Goal: Navigation & Orientation: Find specific page/section

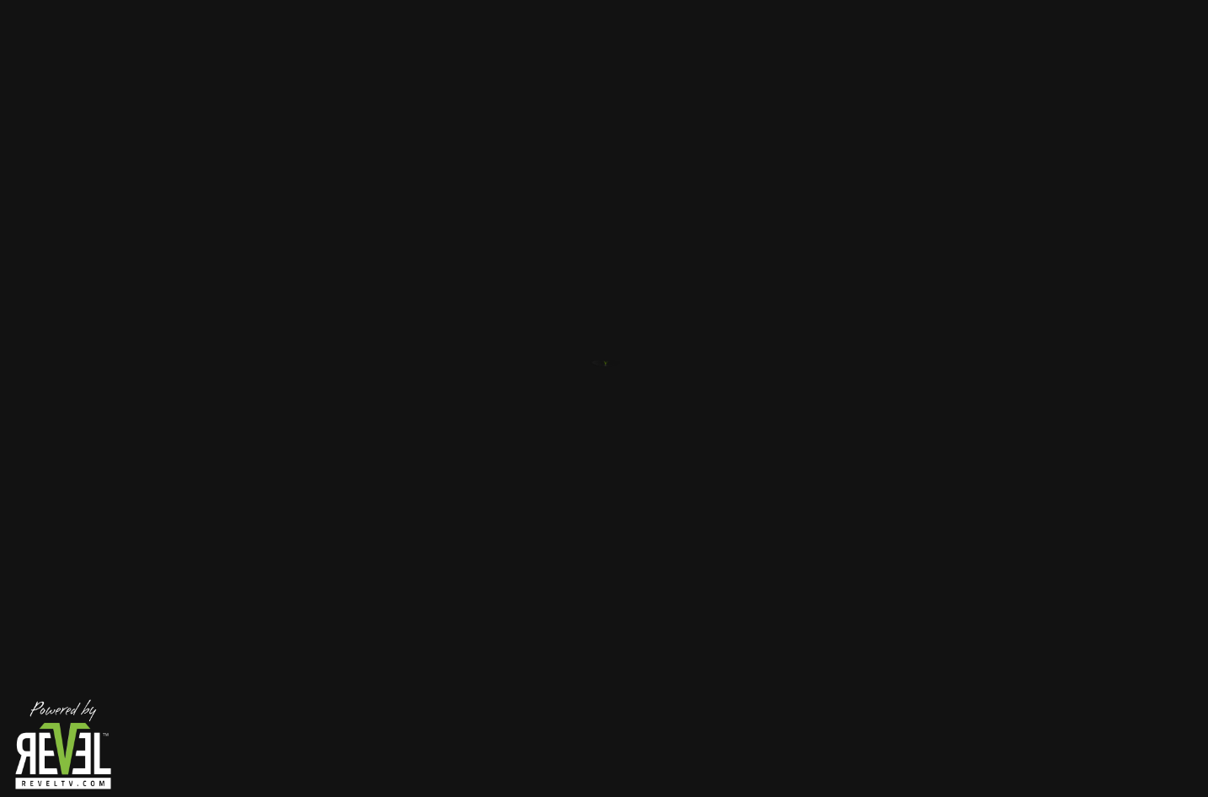
drag, startPoint x: 1018, startPoint y: 487, endPoint x: 751, endPoint y: 402, distance: 280.3
click at [1018, 487] on div at bounding box center [604, 398] width 1208 height 797
click at [606, 428] on img at bounding box center [604, 398] width 295 height 295
click at [633, 323] on img at bounding box center [604, 398] width 295 height 295
click at [1008, 3] on div at bounding box center [604, 398] width 1208 height 797
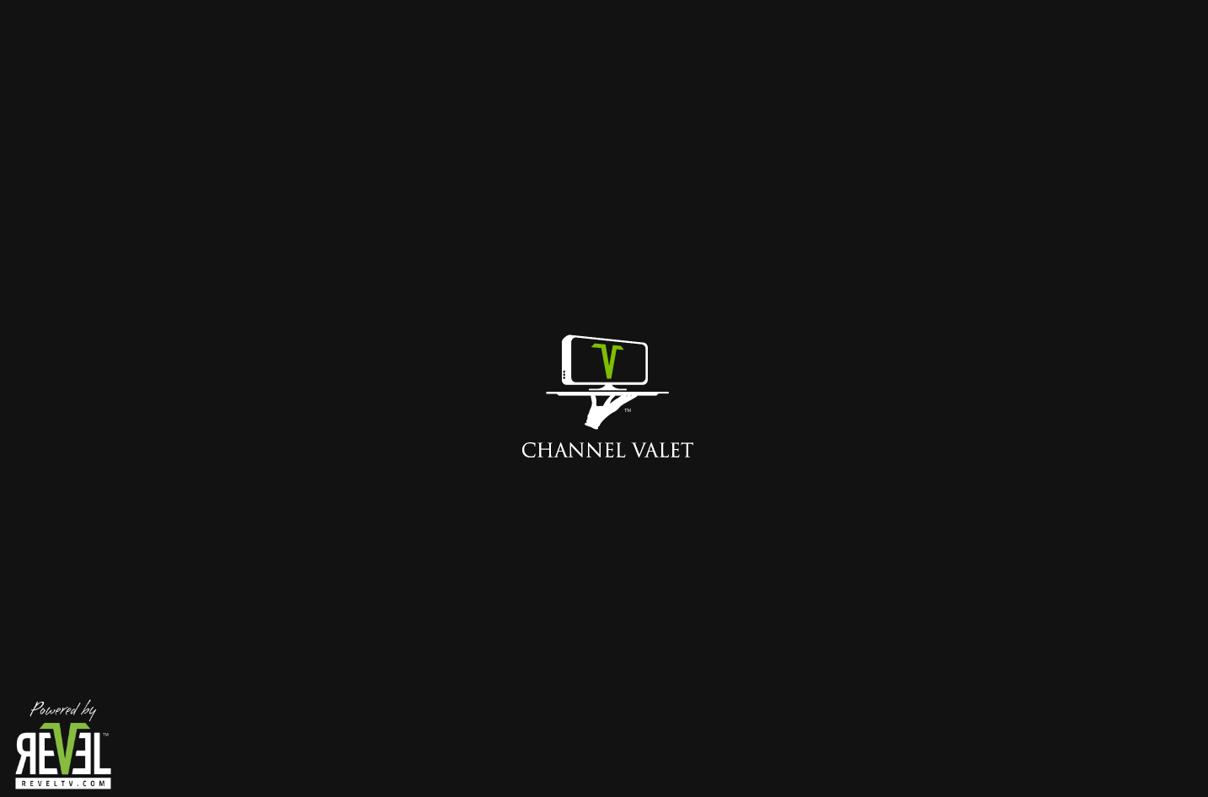
drag, startPoint x: 302, startPoint y: 244, endPoint x: 203, endPoint y: 407, distance: 190.6
click at [301, 248] on div at bounding box center [604, 398] width 1208 height 797
drag, startPoint x: 203, startPoint y: 407, endPoint x: 167, endPoint y: 494, distance: 94.0
click at [201, 414] on div at bounding box center [604, 398] width 1208 height 797
click at [68, 727] on img at bounding box center [63, 744] width 126 height 105
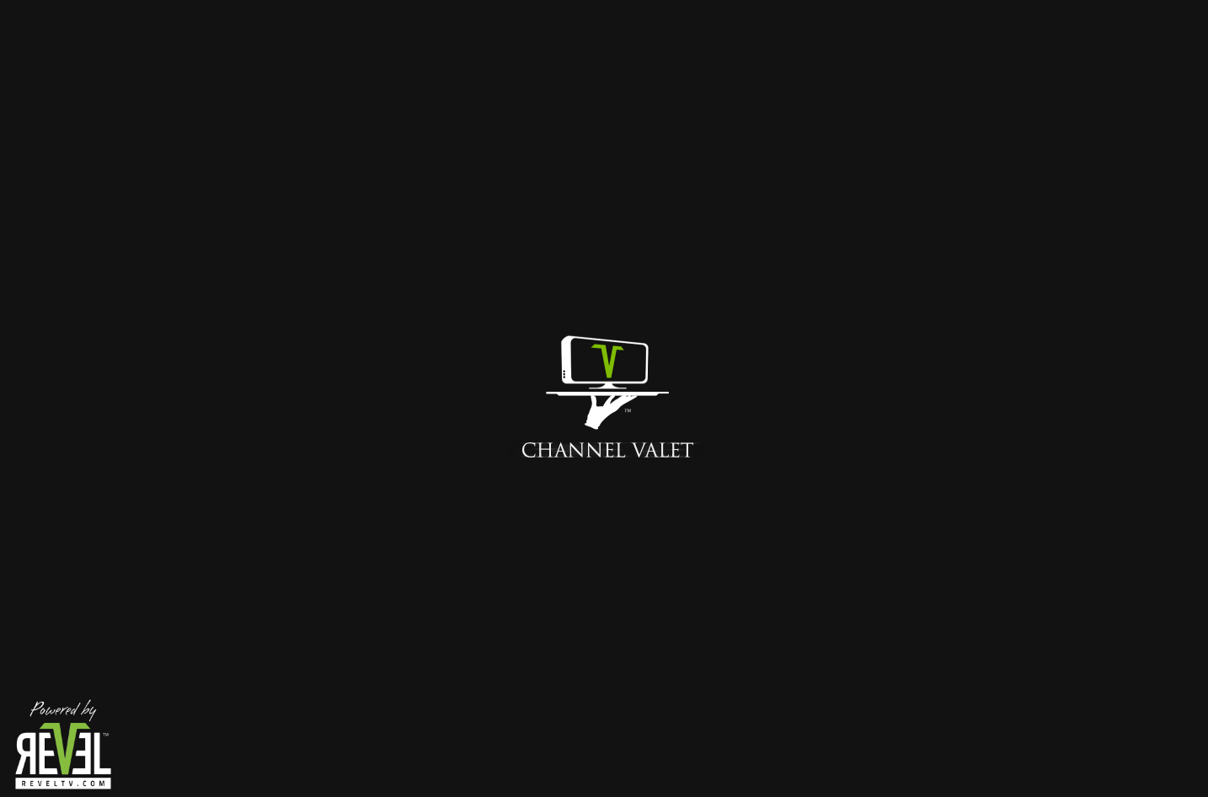
click at [534, 521] on img at bounding box center [604, 398] width 295 height 295
drag, startPoint x: 751, startPoint y: 327, endPoint x: 773, endPoint y: 327, distance: 22.7
click at [752, 327] on div at bounding box center [604, 398] width 590 height 295
click at [977, 382] on div at bounding box center [604, 398] width 1208 height 797
